Goal: Transaction & Acquisition: Purchase product/service

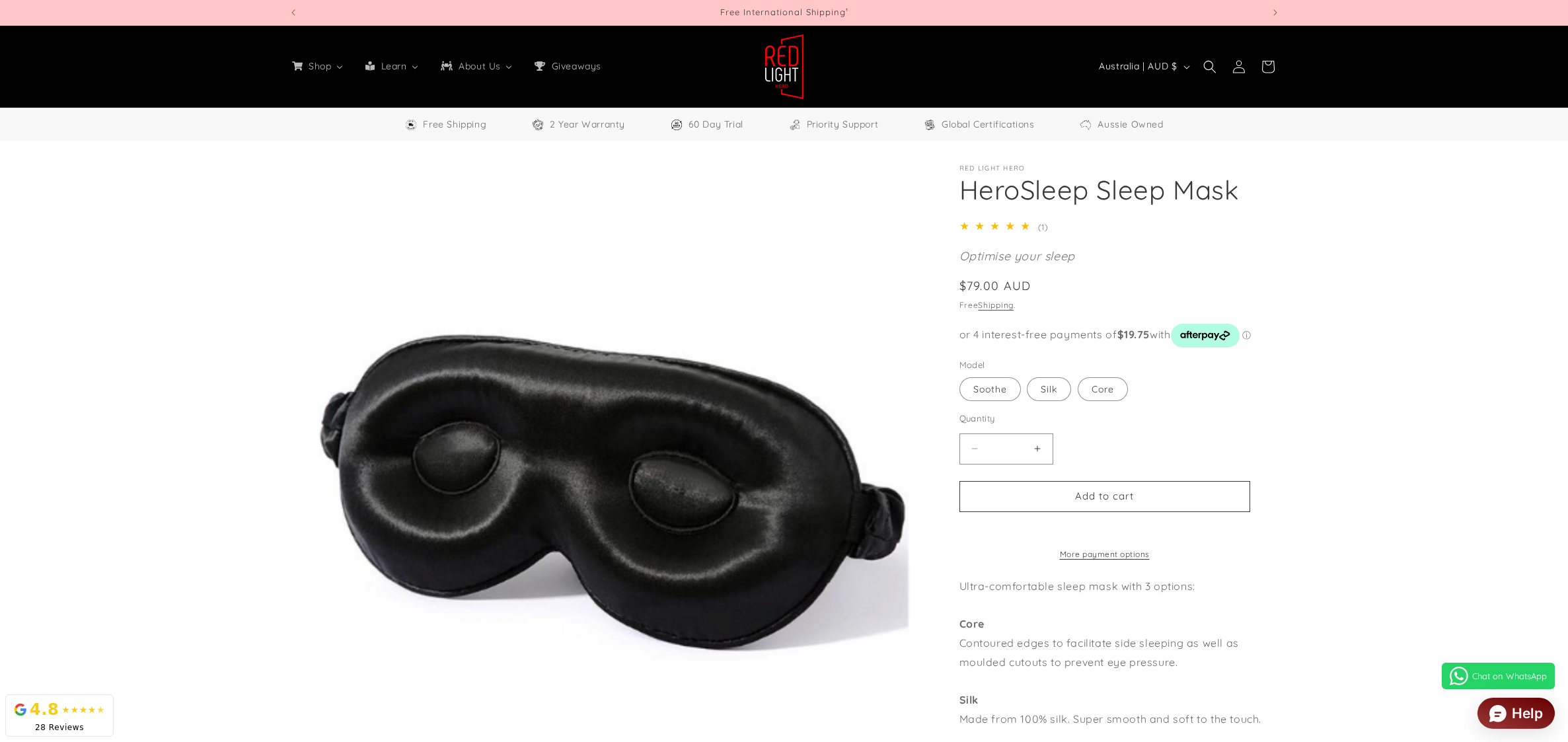
select select "**"
click at [1028, 244] on section "Red Light Hero HeroSleep Sleep Mask HeroSleep Sleep Mask 5.0 / 5.0 (1) 1 total …" at bounding box center [1119, 592] width 320 height 856
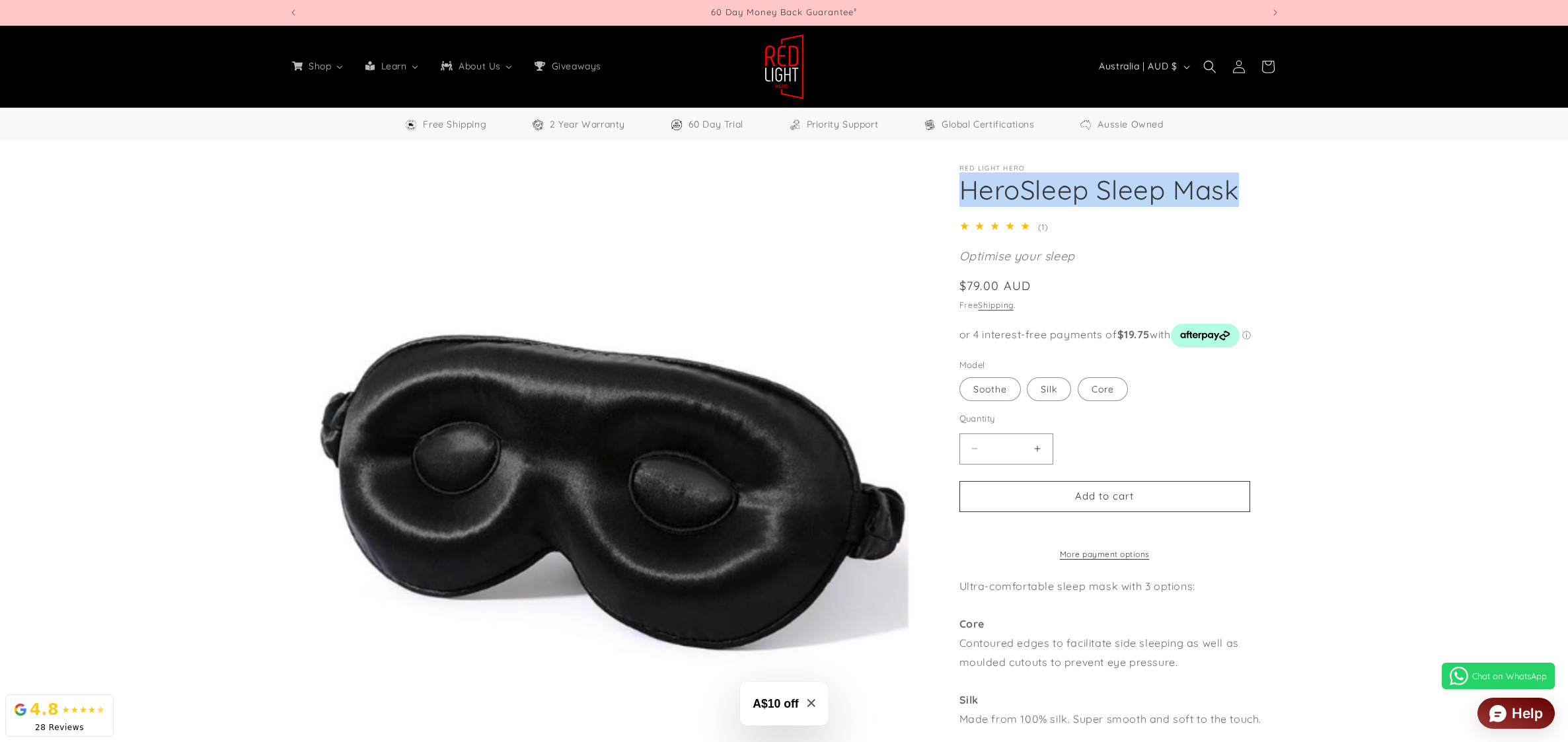
drag, startPoint x: 957, startPoint y: 192, endPoint x: 1256, endPoint y: 195, distance: 299.0
click at [1256, 195] on div "Red Light Hero HeroSleep Sleep Mask HeroSleep Sleep Mask 5.0 / 5.0 (1) 1 total …" at bounding box center [1106, 643] width 347 height 958
copy h1 "HeroSleep Sleep Mask"
click at [1028, 297] on div "Regular price $79.00 AUD Regular price Sale price $79.00 AUD Unit price / per S…" at bounding box center [1119, 287] width 320 height 21
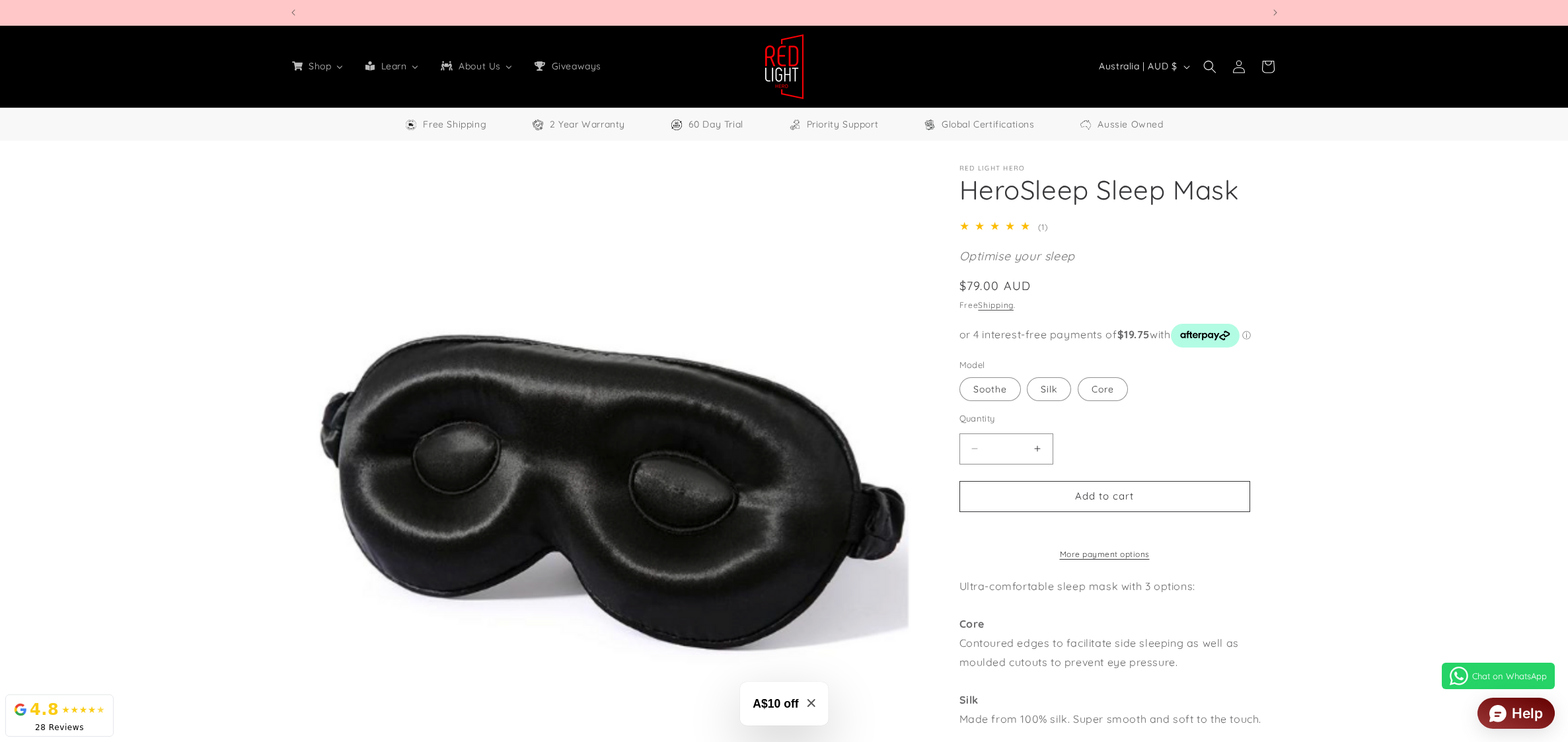
scroll to position [0, 974]
click at [1048, 217] on div "5.0 / 5.0 (1) 1 total reviews" at bounding box center [1119, 226] width 320 height 19
click at [1262, 199] on h1 "HeroSleep Sleep Mask" at bounding box center [1119, 190] width 320 height 35
click at [1038, 229] on span "(1)" at bounding box center [1042, 227] width 9 height 10
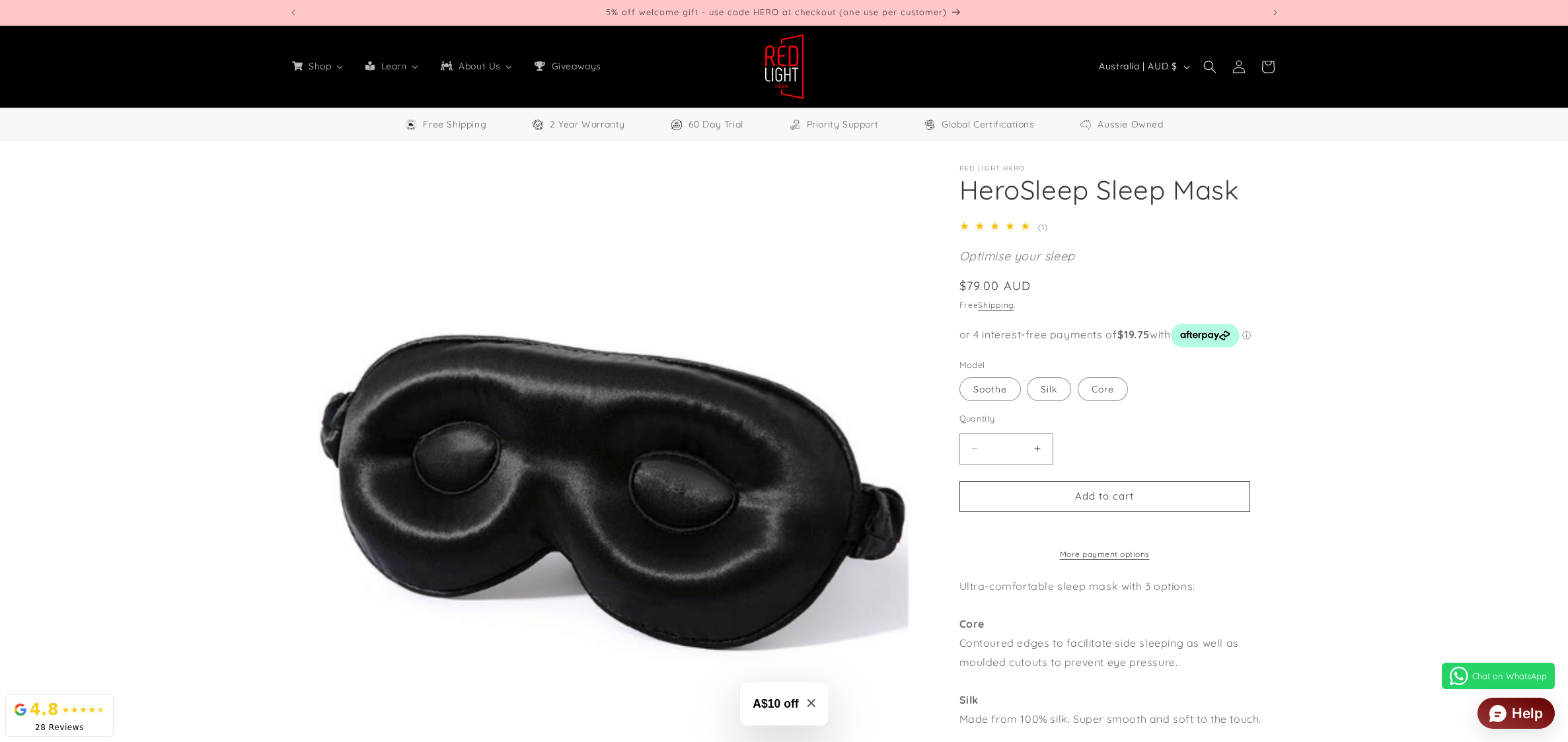
click at [1007, 229] on span "5.0 out of 5.0 stars" at bounding box center [997, 226] width 76 height 11
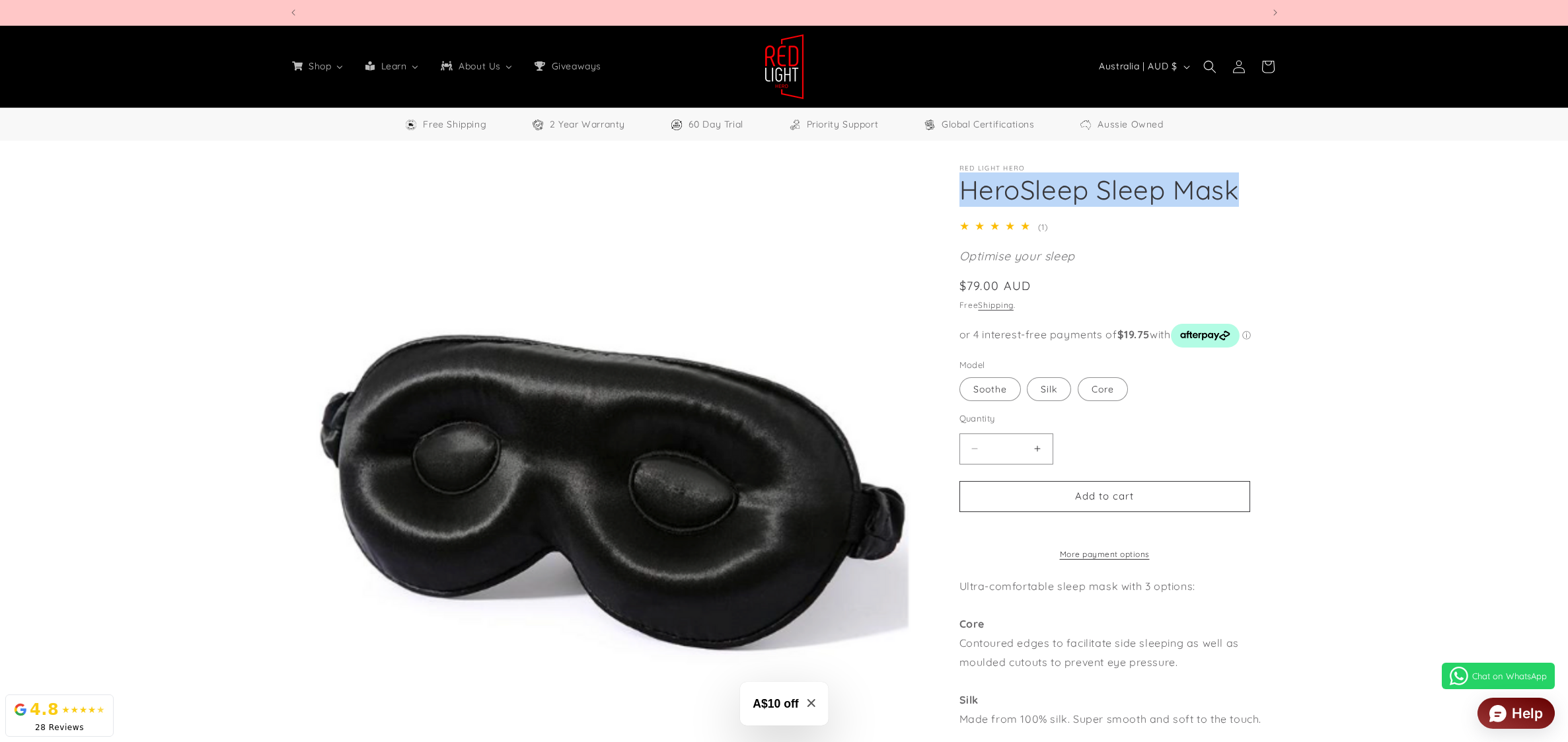
drag, startPoint x: 1271, startPoint y: 194, endPoint x: 959, endPoint y: 197, distance: 312.0
click at [959, 197] on h1 "HeroSleep Sleep Mask" at bounding box center [1119, 190] width 320 height 35
copy h1 "HeroSleep Sleep Mask"
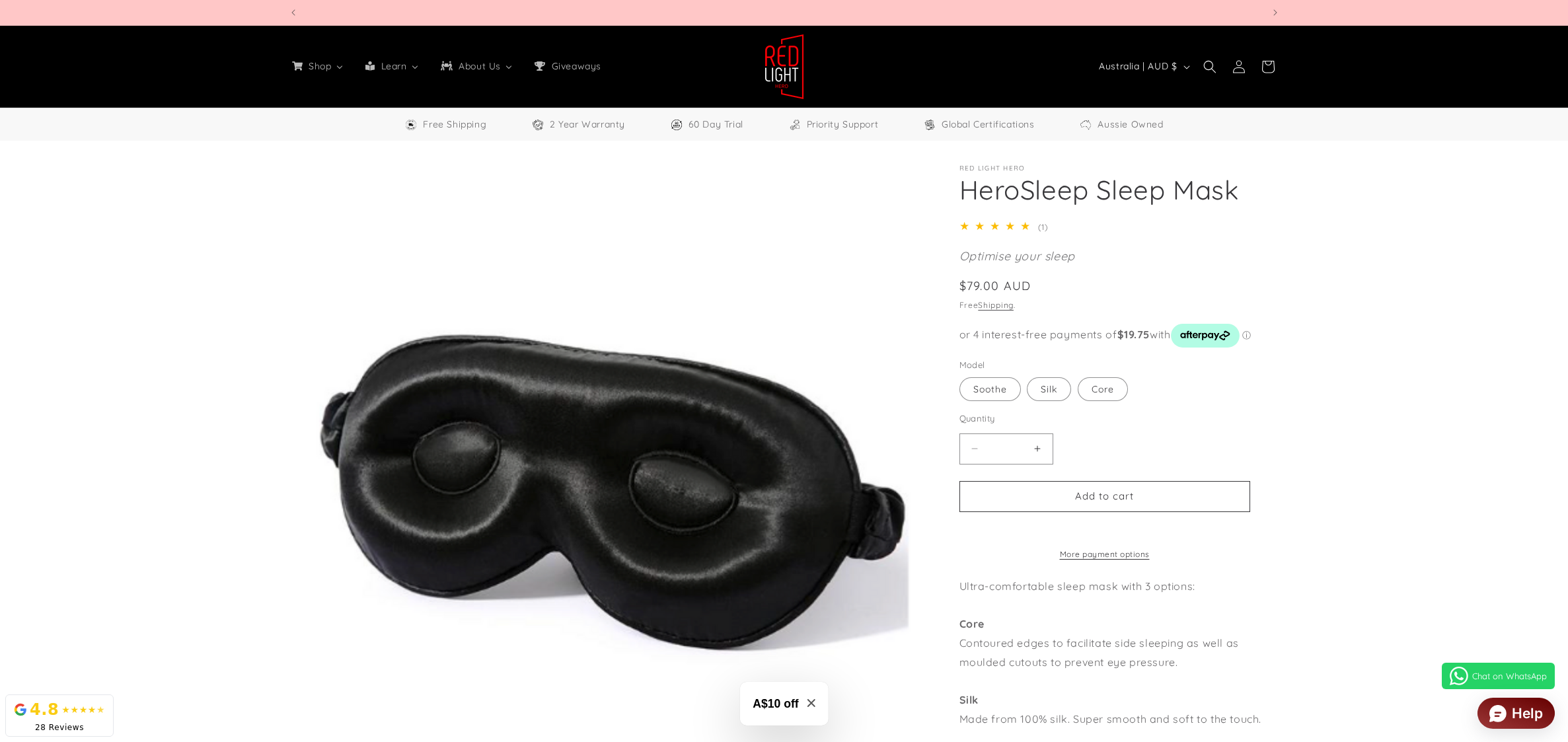
click at [1005, 319] on section "Red Light Hero HeroSleep Sleep Mask HeroSleep Sleep Mask 5.0 / 5.0 (1) 1 total …" at bounding box center [1119, 592] width 320 height 856
click at [1004, 391] on label "Soothe Variant sold out or unavailable" at bounding box center [990, 389] width 61 height 24
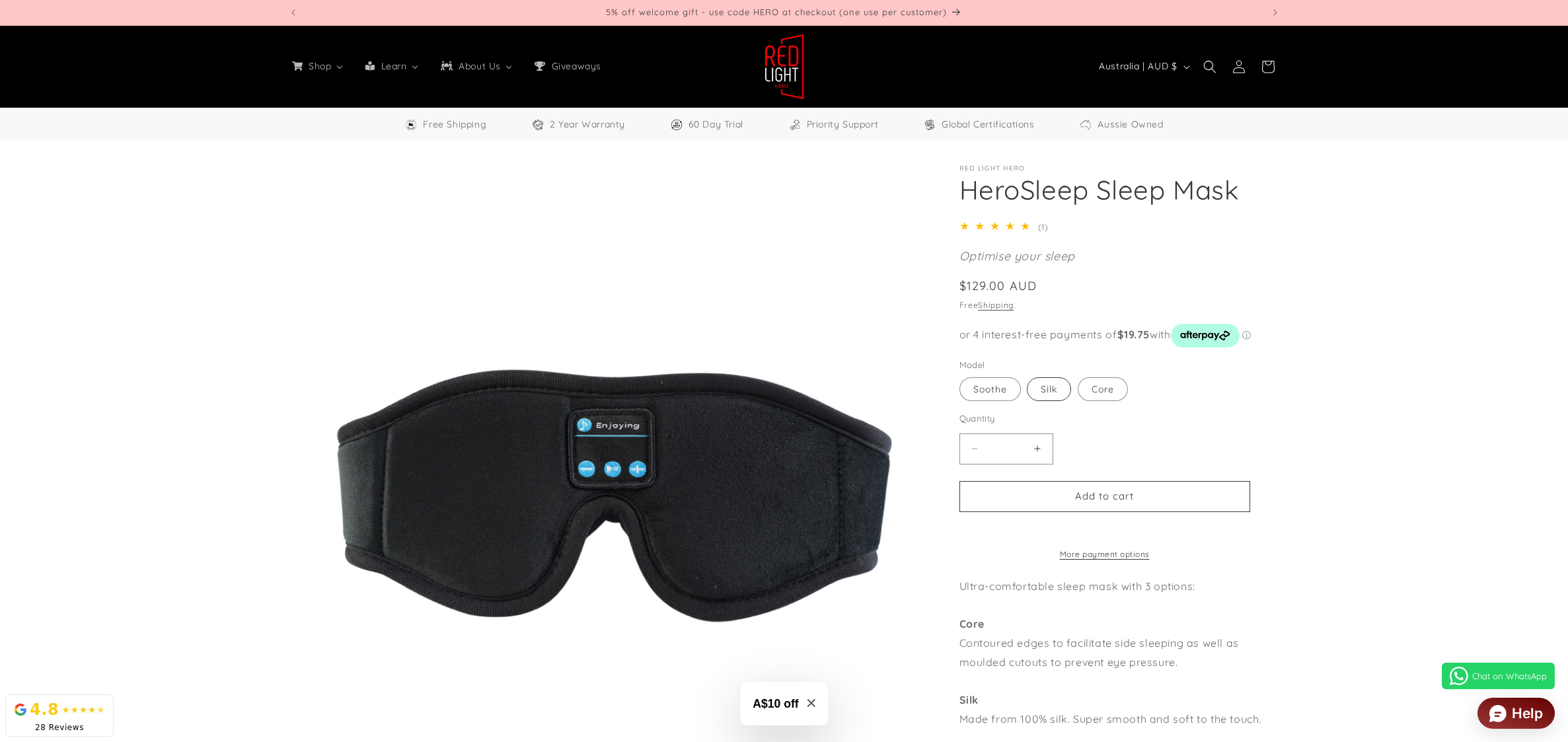
click at [1054, 391] on label "Silk Variant sold out or unavailable" at bounding box center [1049, 389] width 44 height 24
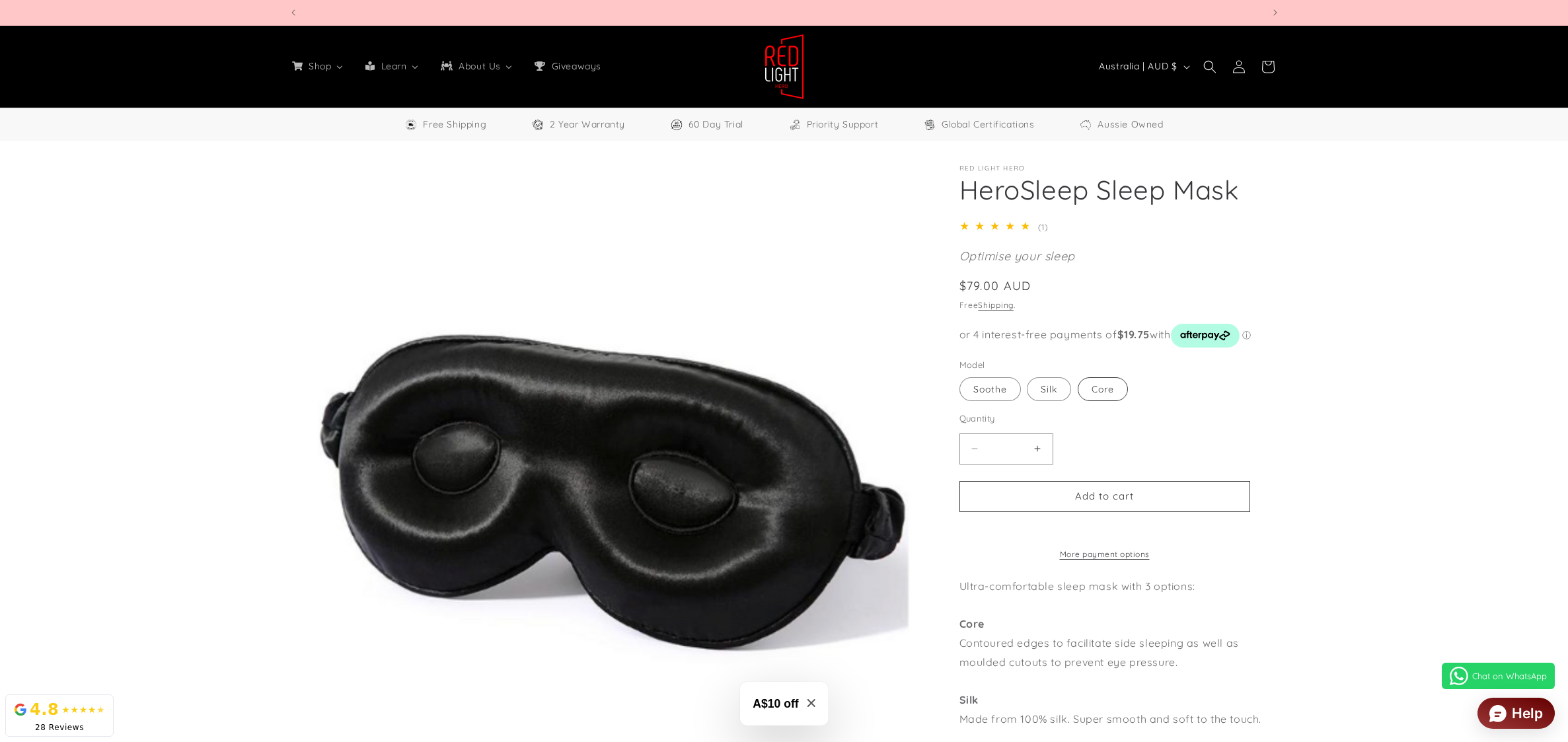
scroll to position [0, 2921]
click at [1105, 395] on label "Core Variant sold out or unavailable" at bounding box center [1103, 389] width 50 height 24
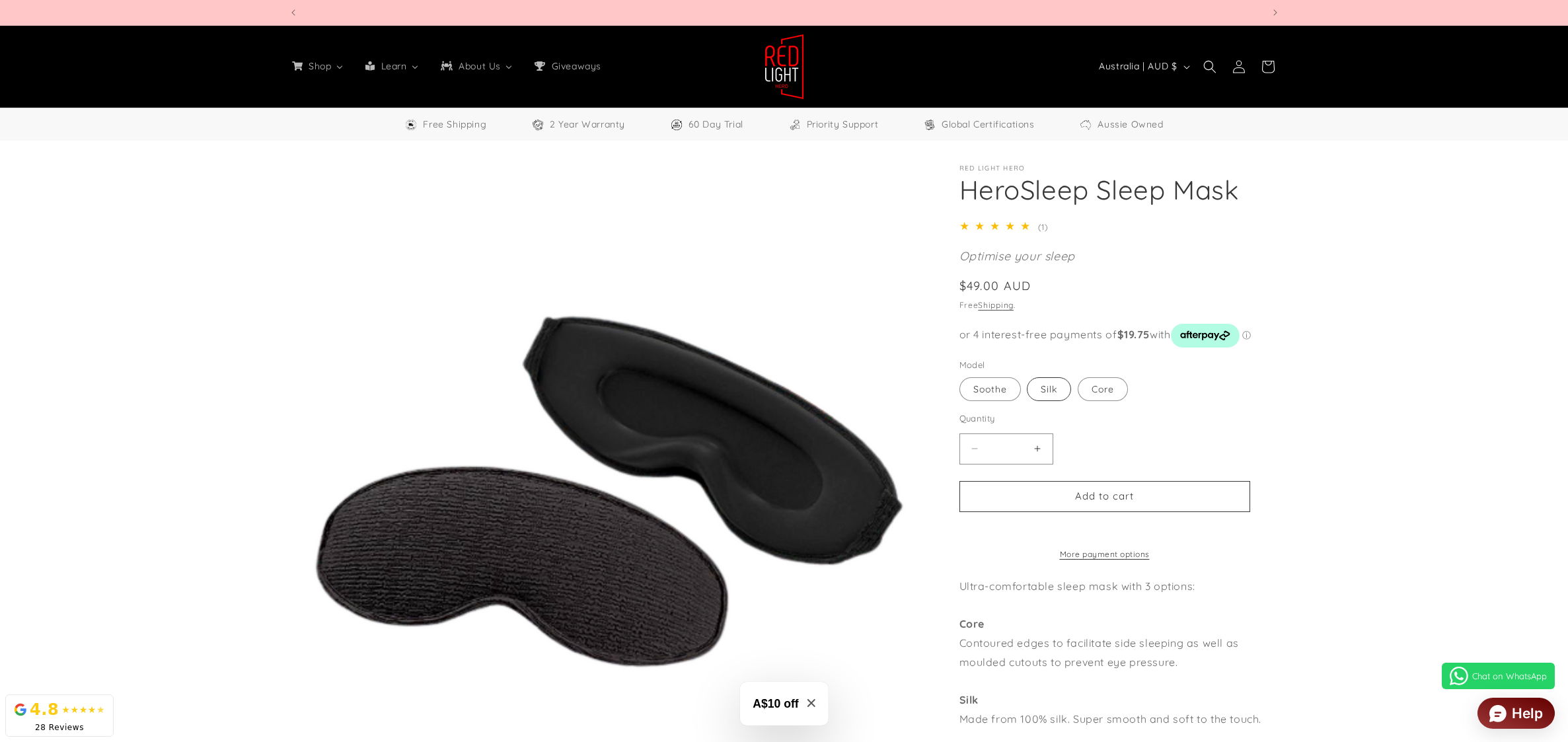
click at [1059, 397] on label "Silk Variant sold out or unavailable" at bounding box center [1049, 389] width 44 height 24
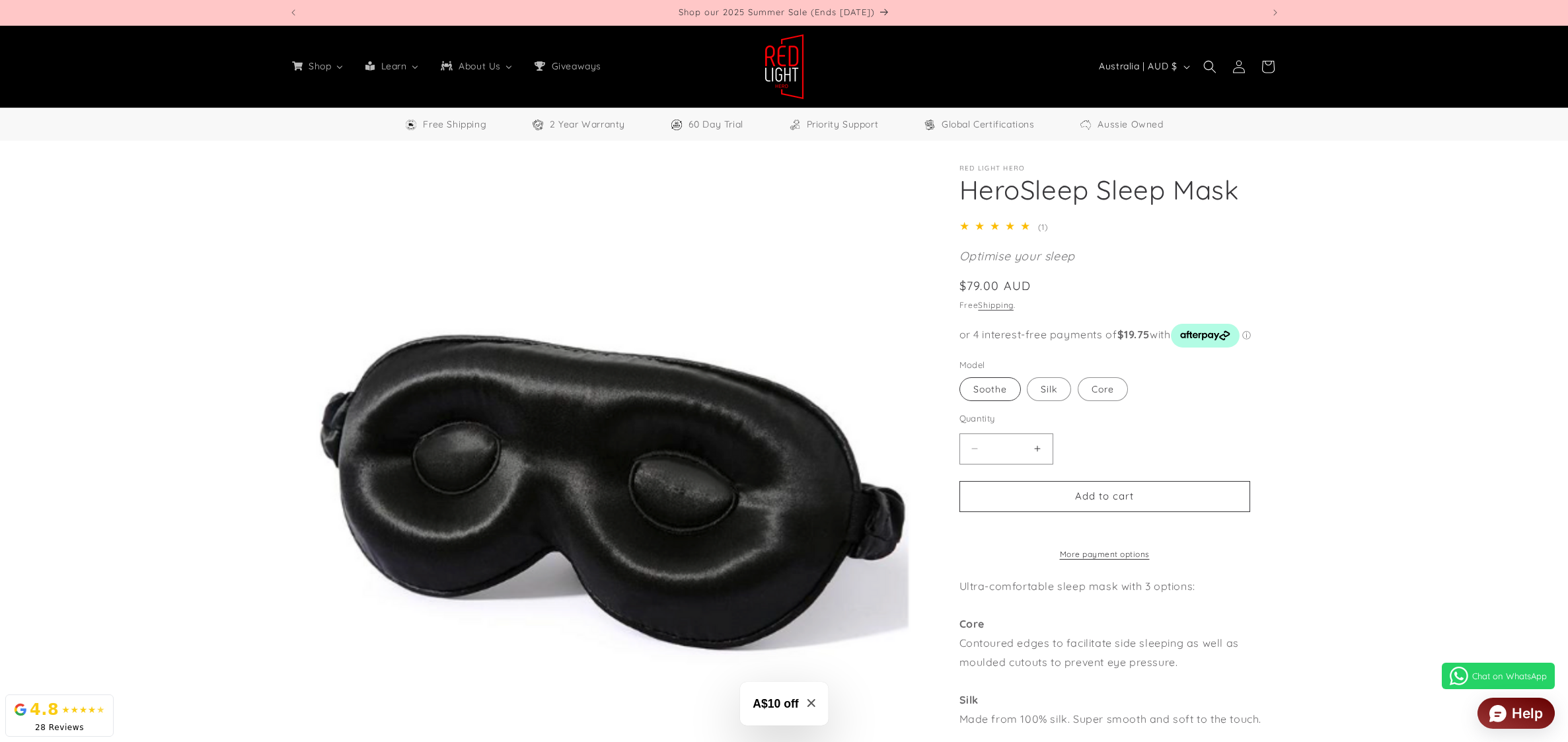
click at [1009, 394] on label "Soothe Variant sold out or unavailable" at bounding box center [990, 389] width 61 height 24
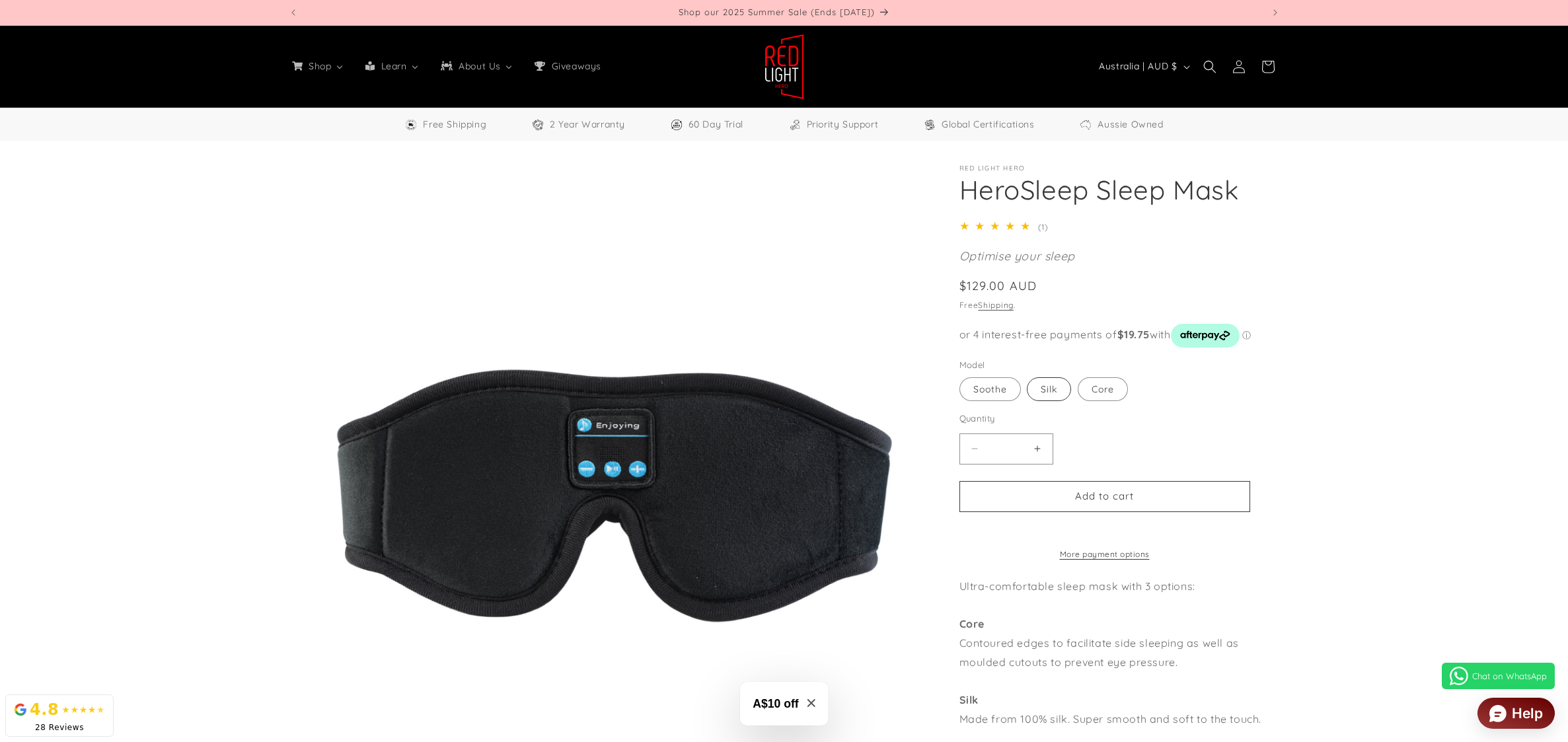
click at [1041, 387] on label "Silk Variant sold out or unavailable" at bounding box center [1049, 389] width 44 height 24
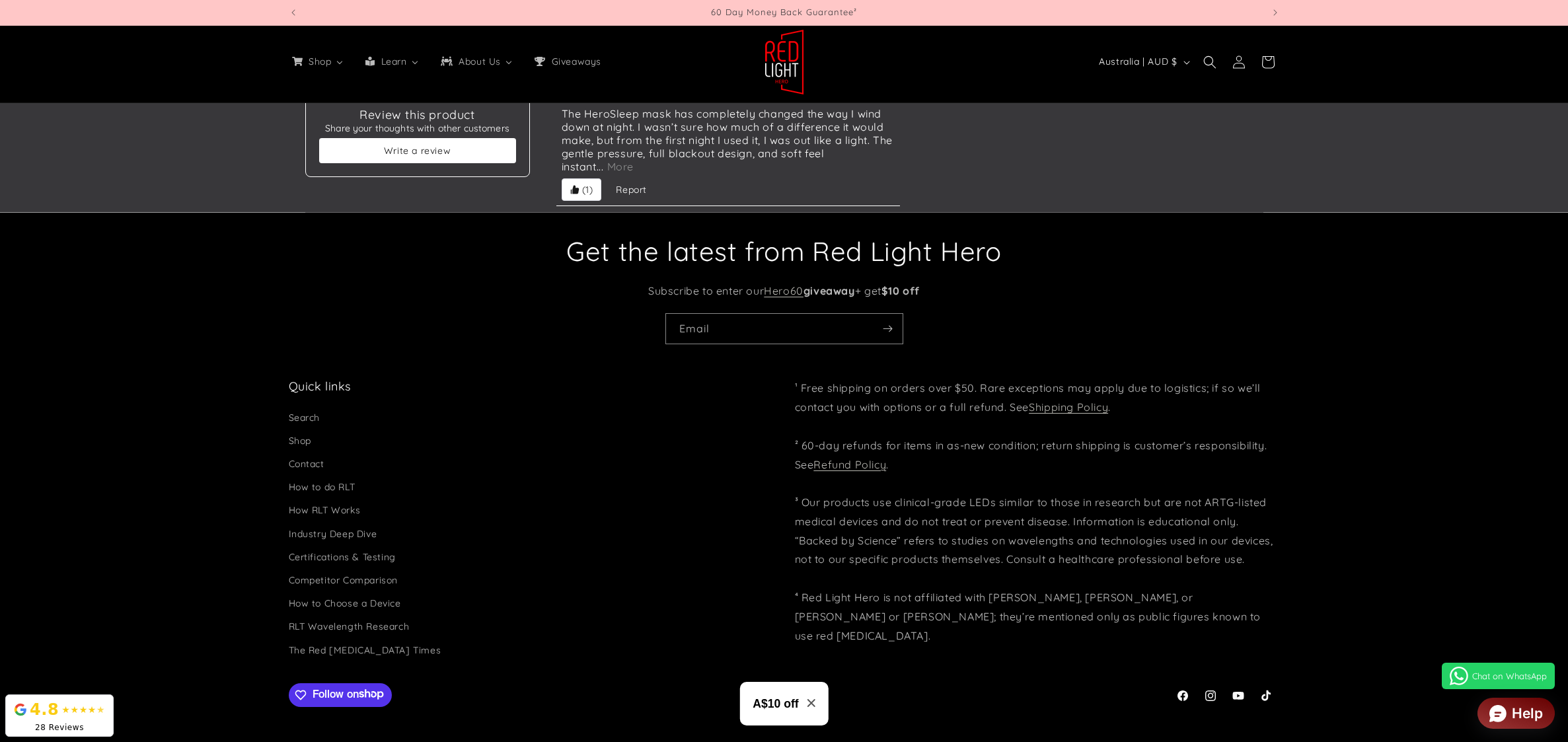
scroll to position [3568, 0]
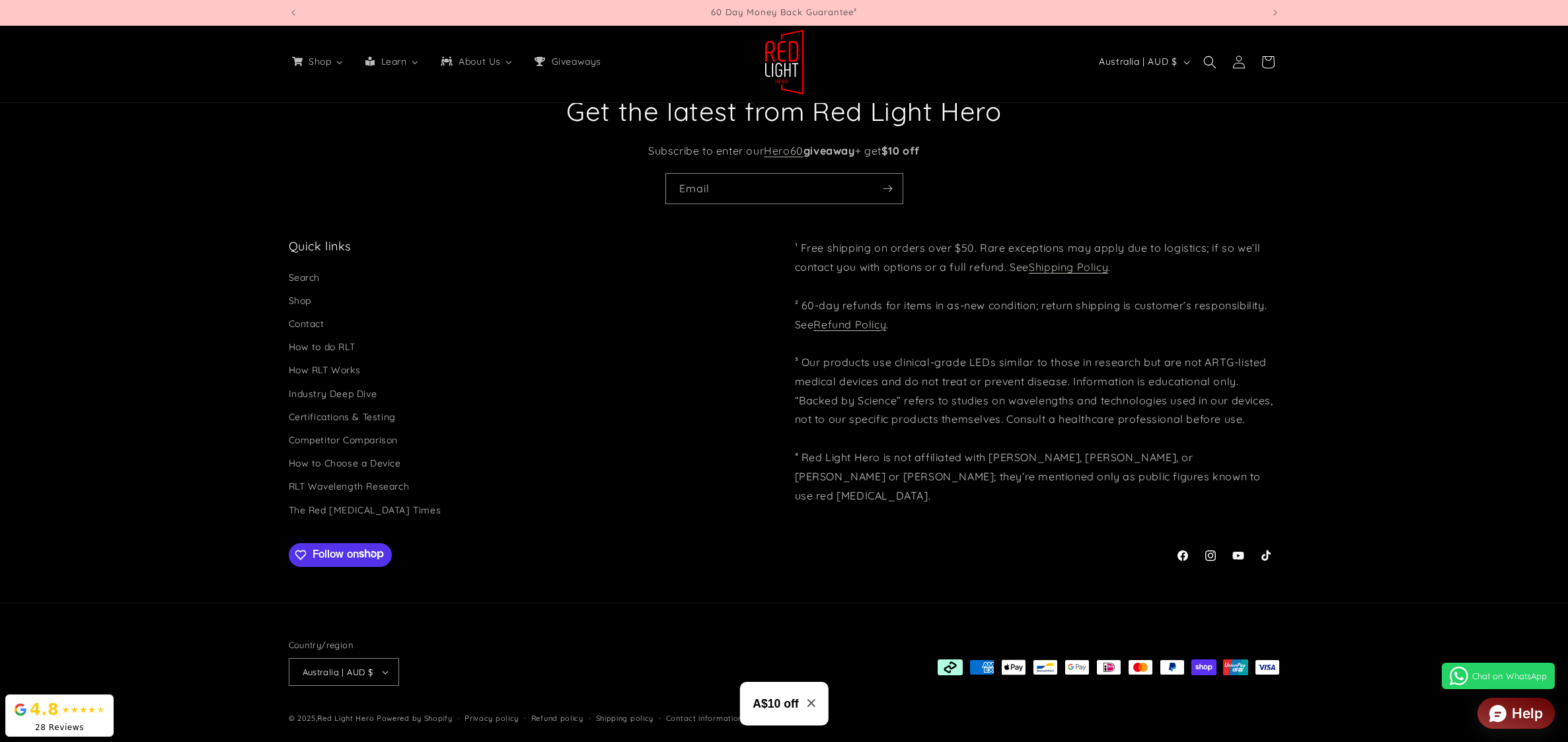
click at [666, 563] on div "Facebook Instagram YouTube TikTok" at bounding box center [784, 556] width 991 height 28
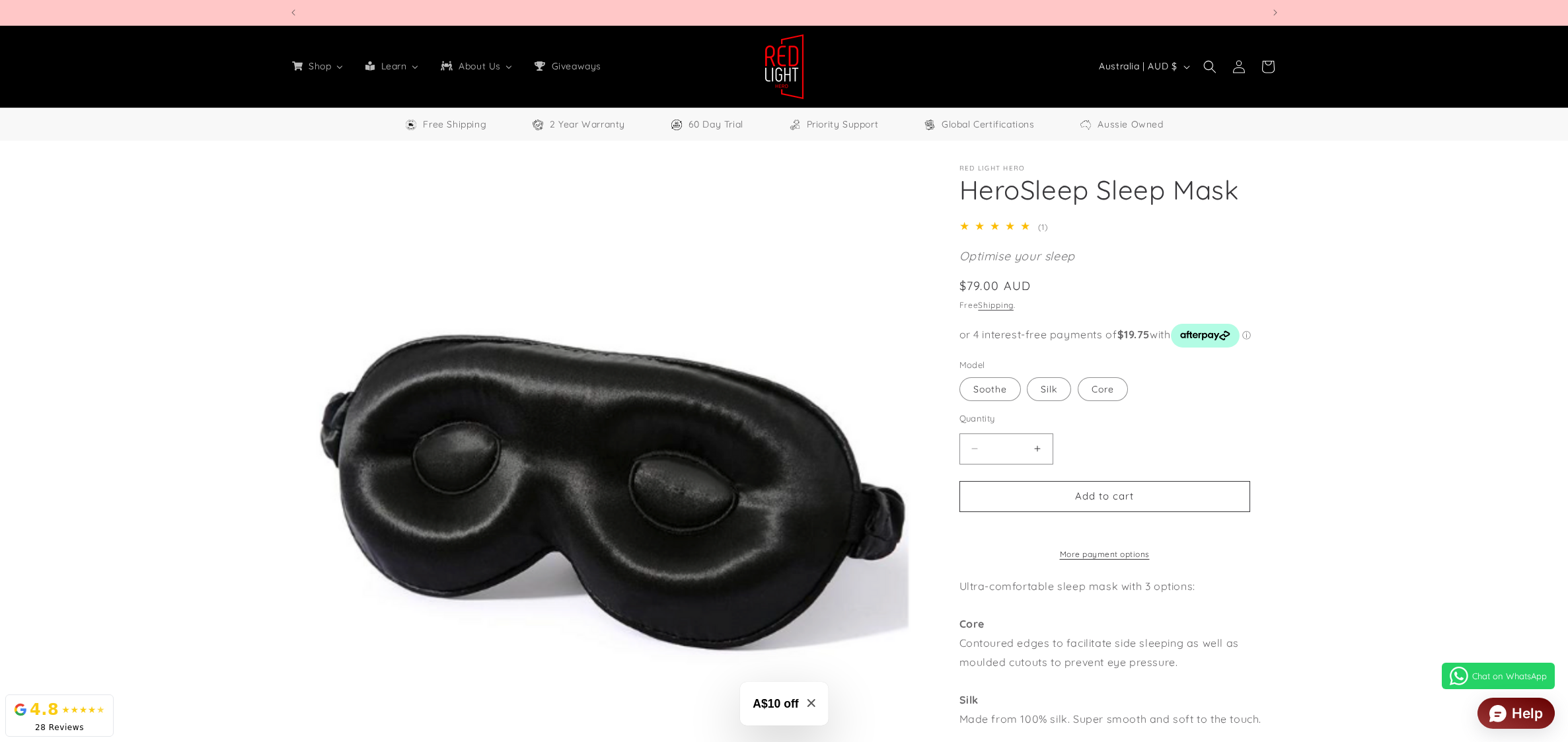
scroll to position [0, 2921]
click at [286, 136] on div "Free Shipping 2 Year Warranty 60 Day Trial Priority Support Global Certificatio…" at bounding box center [784, 124] width 1568 height 33
click at [992, 161] on product-info "Skip to product information Open media 1 in modal Open media 2 in modal NaN / o…" at bounding box center [784, 635] width 1568 height 989
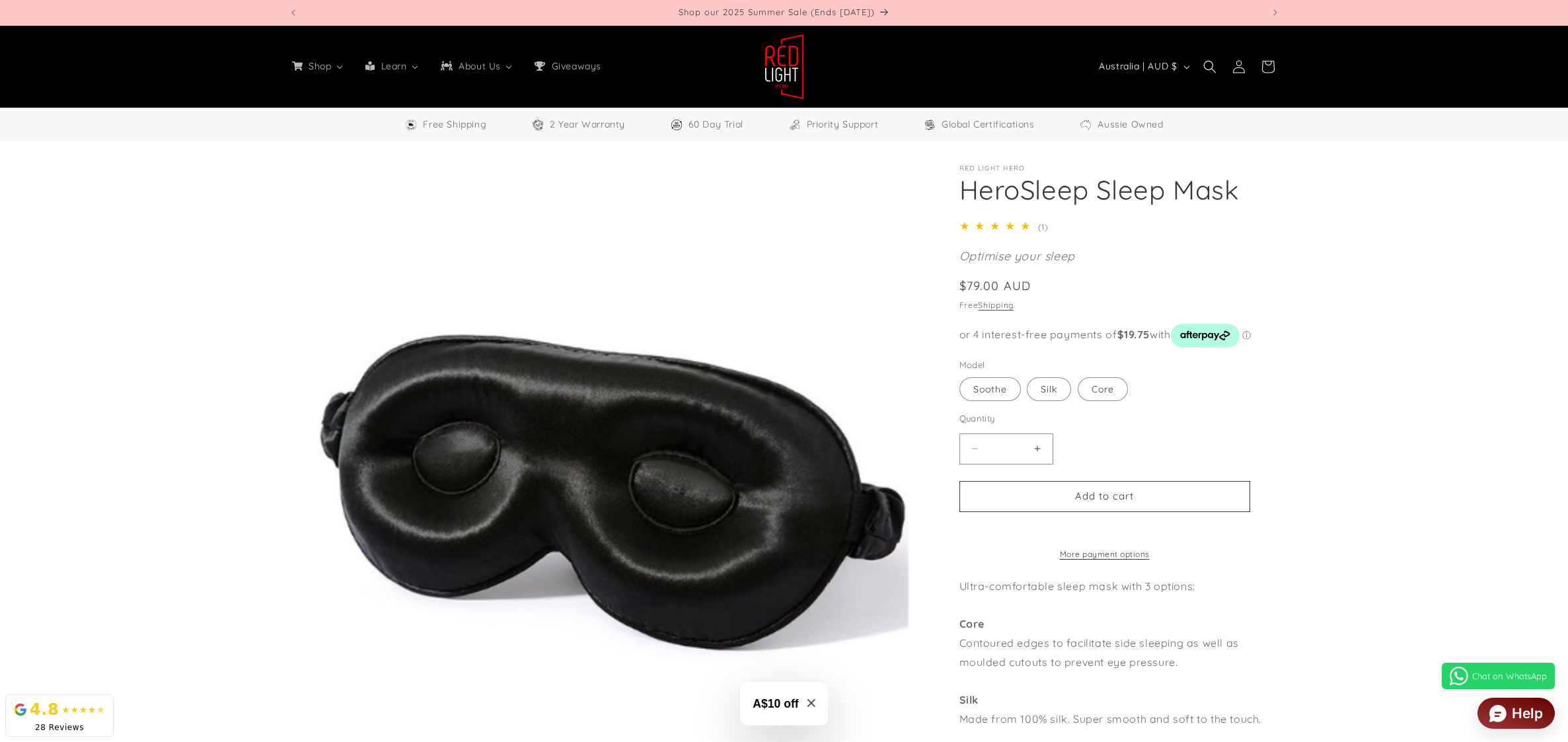
click at [851, 151] on product-info "Skip to product information Open media 1 in modal Open media 2 in modal NaN / o…" at bounding box center [784, 635] width 1568 height 989
drag, startPoint x: 257, startPoint y: 170, endPoint x: 332, endPoint y: 124, distance: 88.0
click at [257, 170] on div "Skip to product information Open media 1 in modal Open media 2 in modal NaN / o…" at bounding box center [784, 643] width 1057 height 958
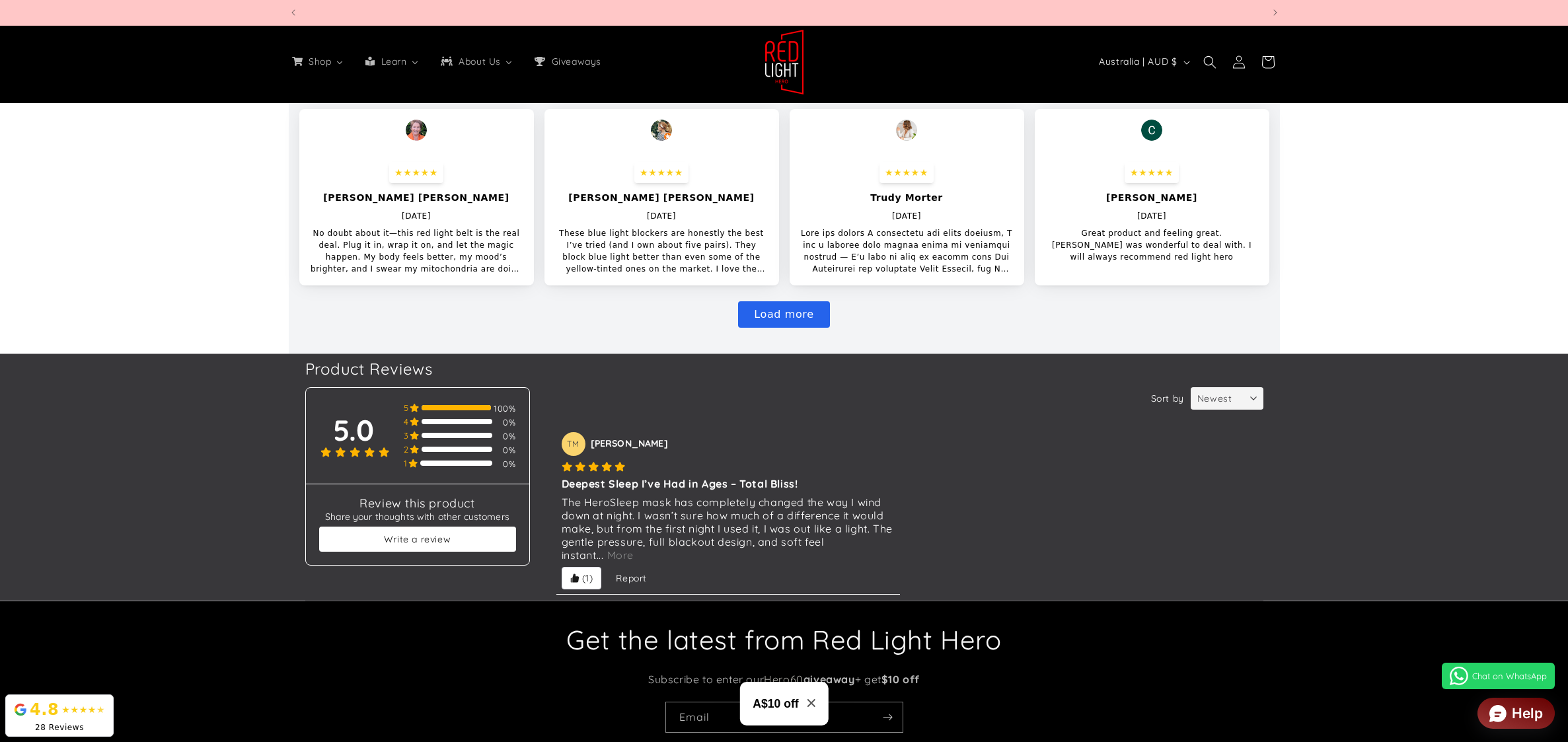
scroll to position [0, 3895]
click at [618, 552] on span "More" at bounding box center [621, 555] width 33 height 13
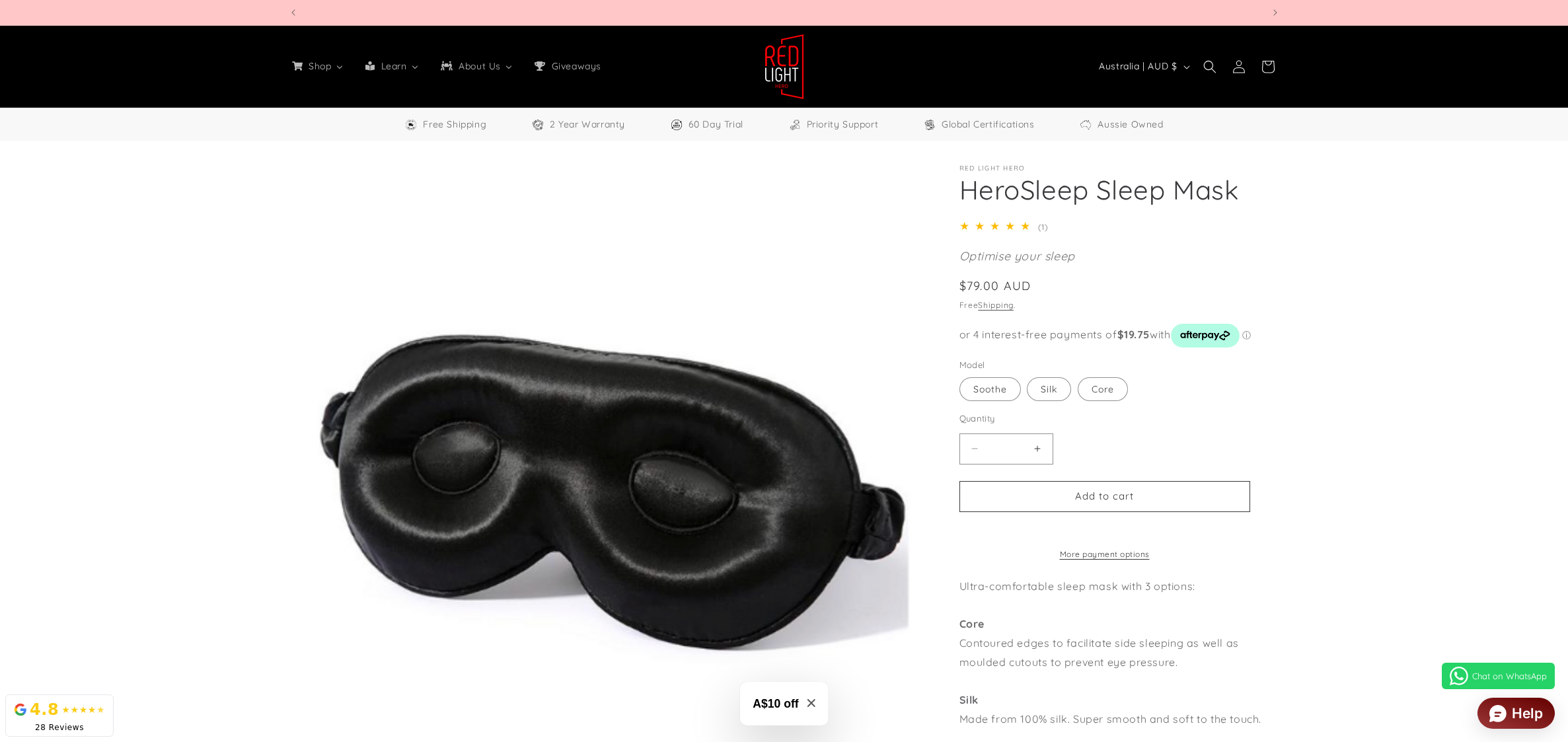
scroll to position [0, 0]
